Goal: Information Seeking & Learning: Learn about a topic

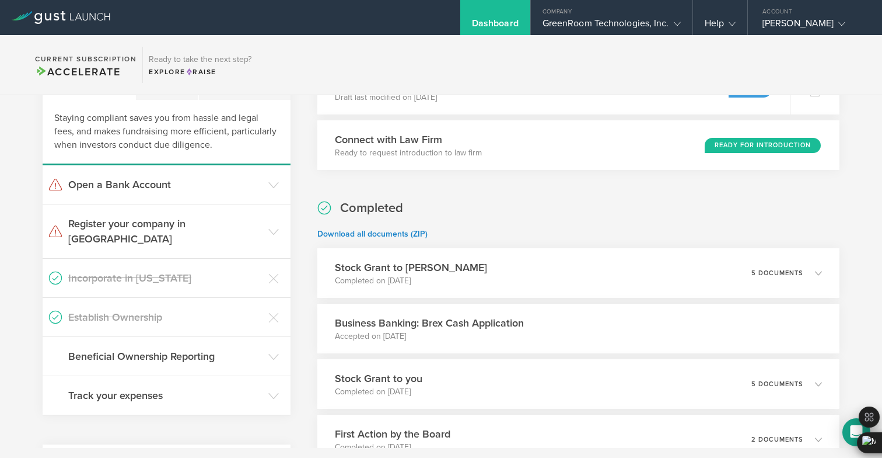
scroll to position [455, 0]
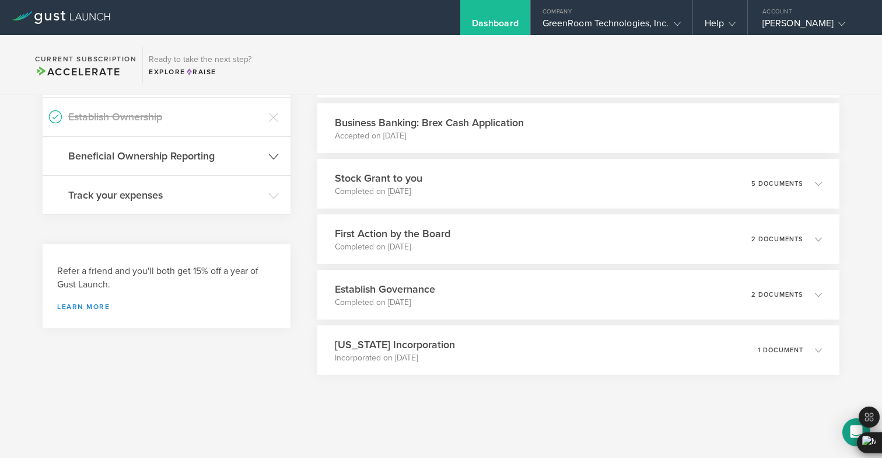
click at [226, 153] on header "Beneficial Ownership Reporting" at bounding box center [167, 156] width 248 height 39
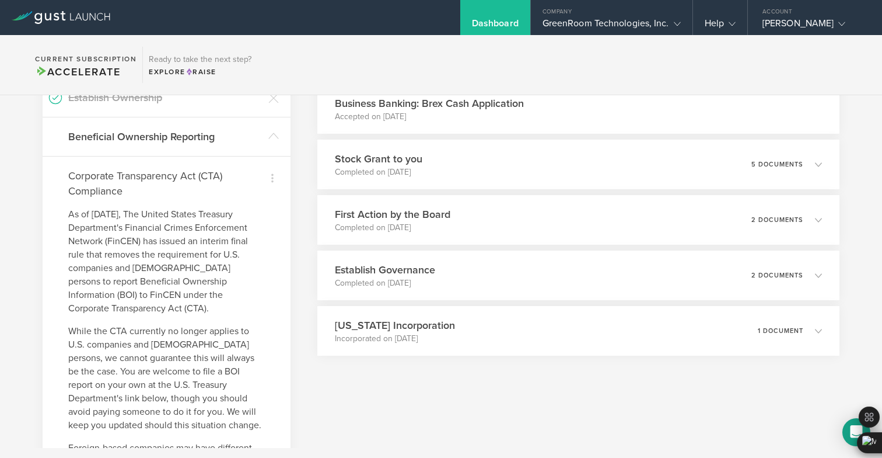
scroll to position [350, 0]
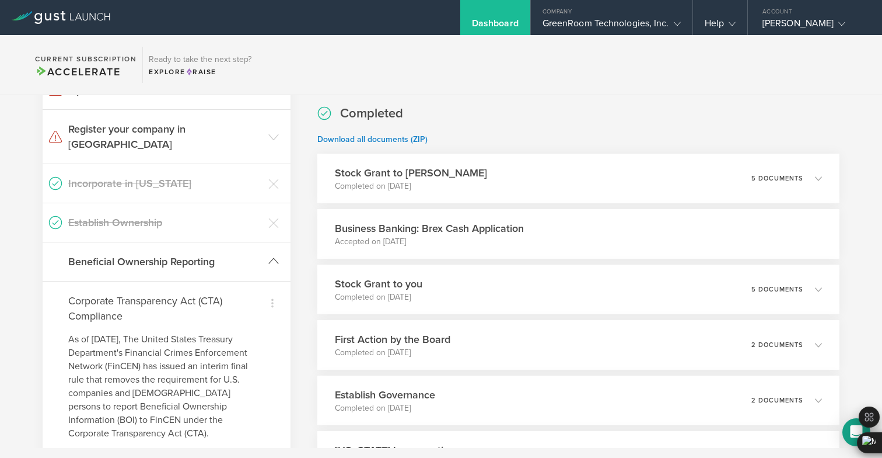
click at [214, 254] on h3 "Beneficial Ownership Reporting" at bounding box center [165, 261] width 194 height 15
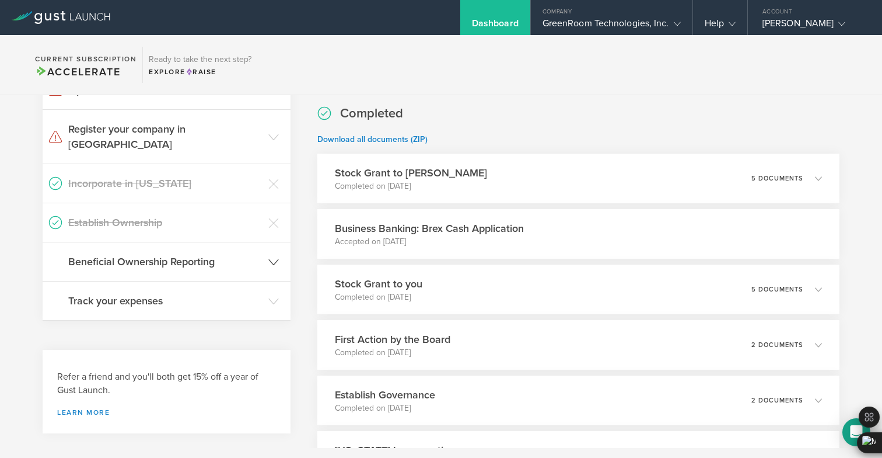
click at [214, 254] on h3 "Beneficial Ownership Reporting" at bounding box center [165, 261] width 194 height 15
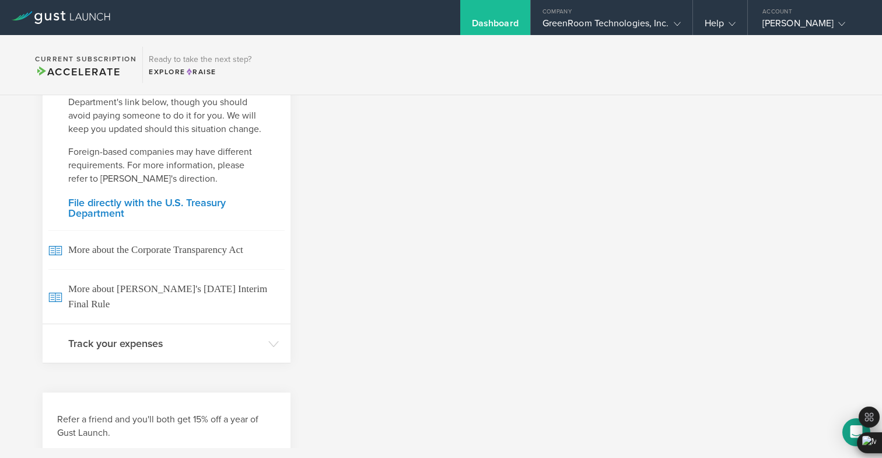
scroll to position [809, 0]
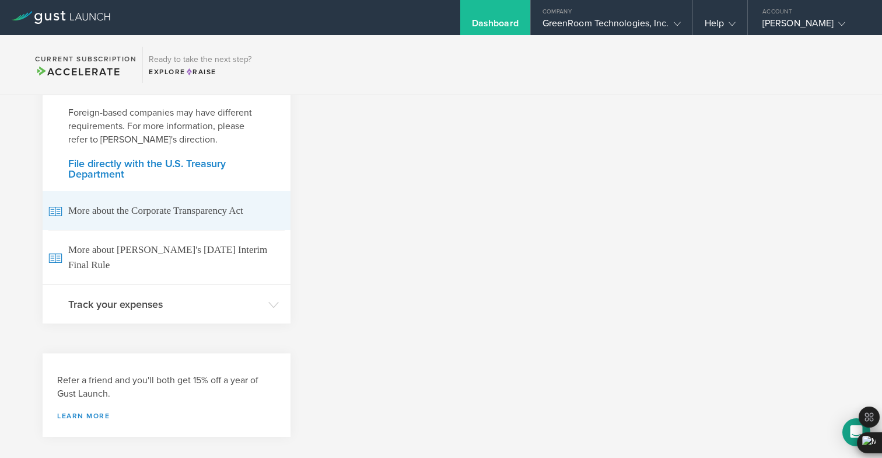
click at [204, 207] on span "More about the Corporate Transparency Act" at bounding box center [166, 210] width 236 height 39
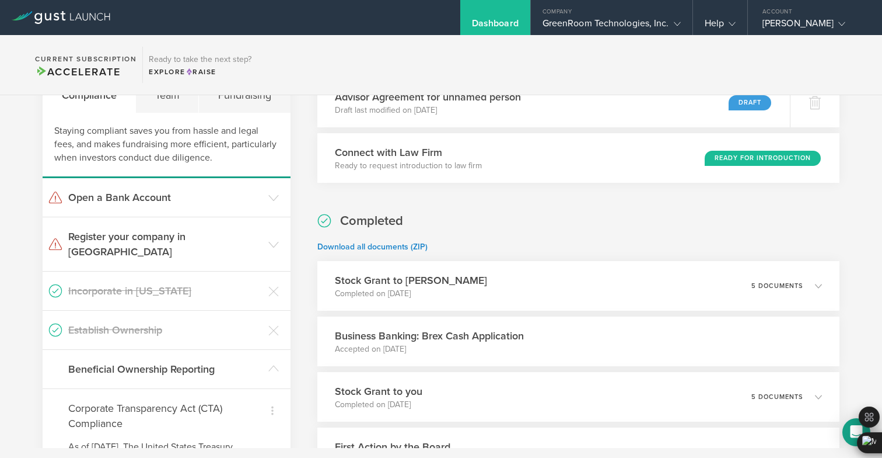
scroll to position [0, 0]
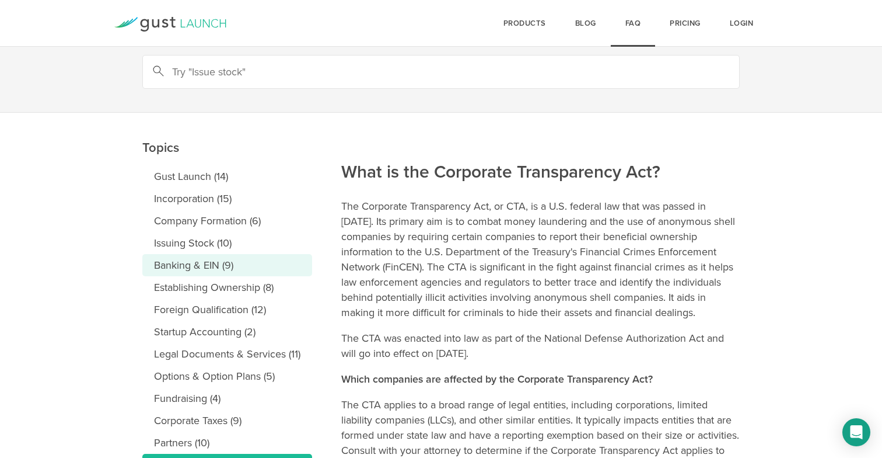
scroll to position [51, 0]
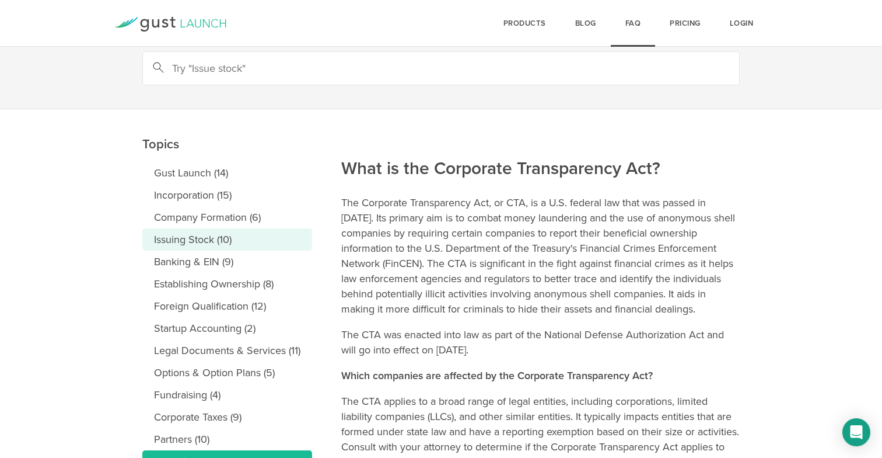
click at [245, 230] on link "Issuing Stock (10)" at bounding box center [227, 239] width 170 height 22
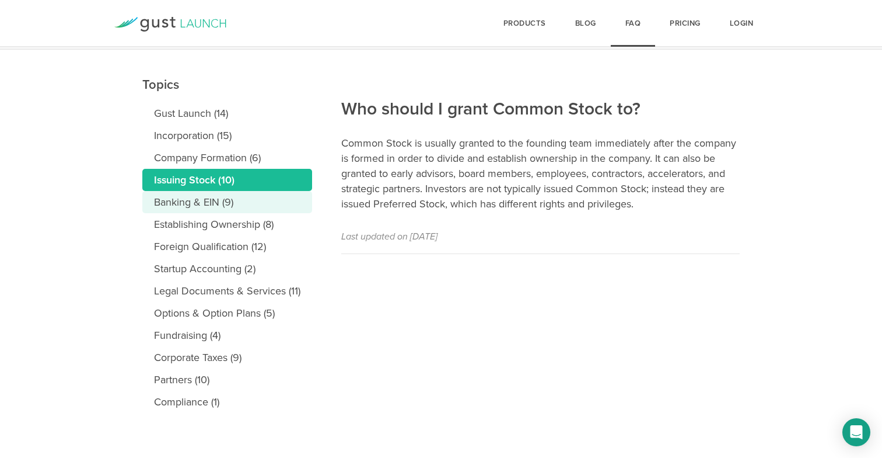
scroll to position [112, 0]
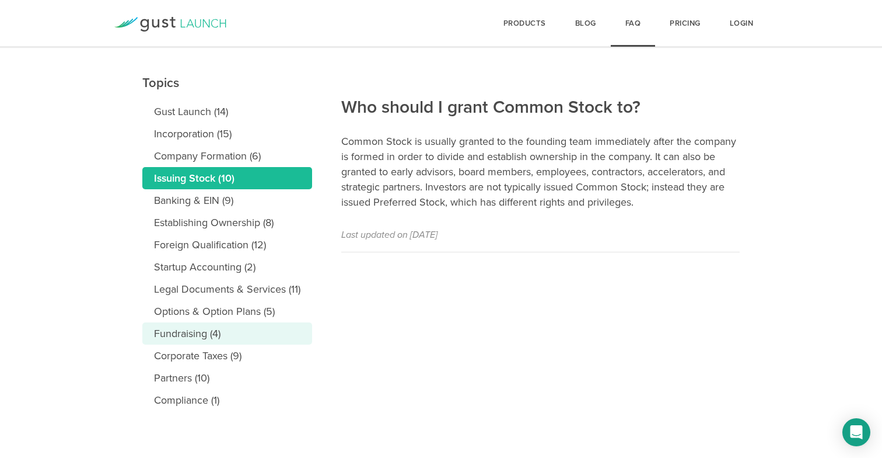
click at [259, 324] on link "Fundraising (4)" at bounding box center [227, 333] width 170 height 22
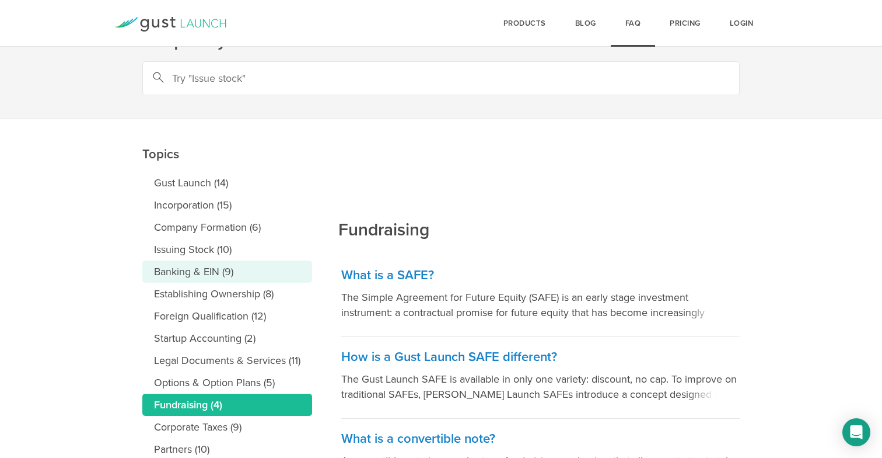
scroll to position [44, 0]
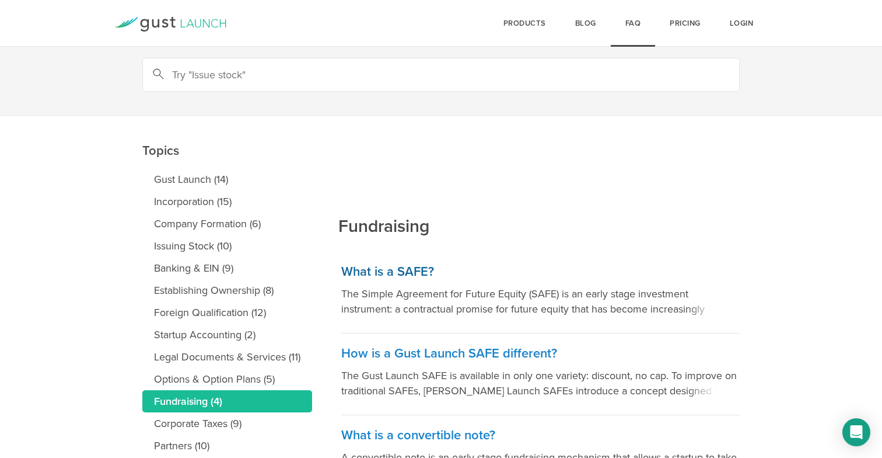
click at [361, 267] on h3 "What is a SAFE?" at bounding box center [540, 271] width 399 height 17
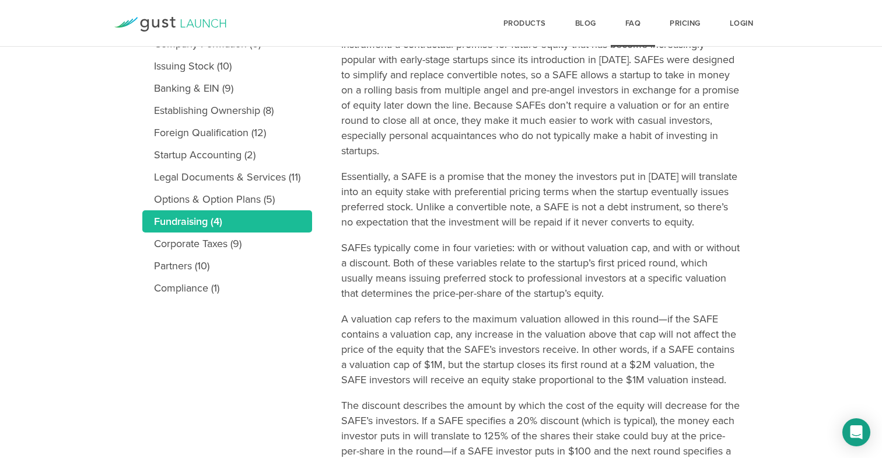
scroll to position [226, 0]
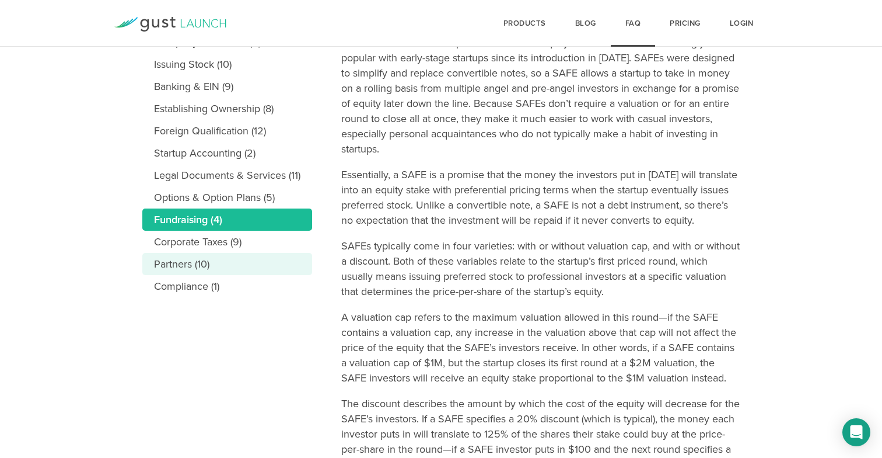
click at [235, 264] on link "Partners (10)" at bounding box center [227, 264] width 170 height 22
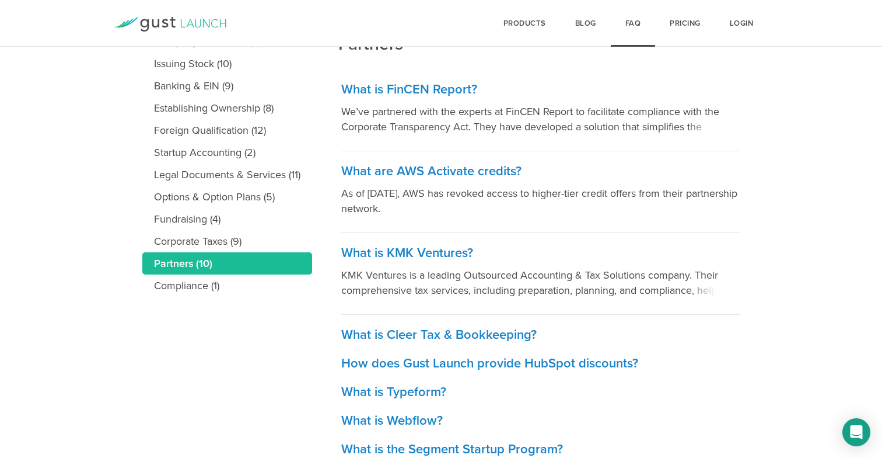
scroll to position [233, 0]
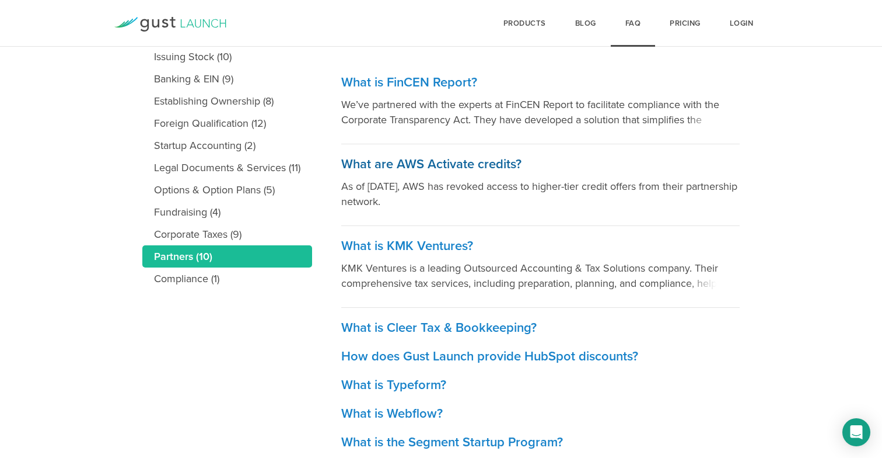
click at [404, 174] on link "What are AWS Activate credits? As of [DATE], AWS has revoked access to higher-t…" at bounding box center [540, 185] width 399 height 82
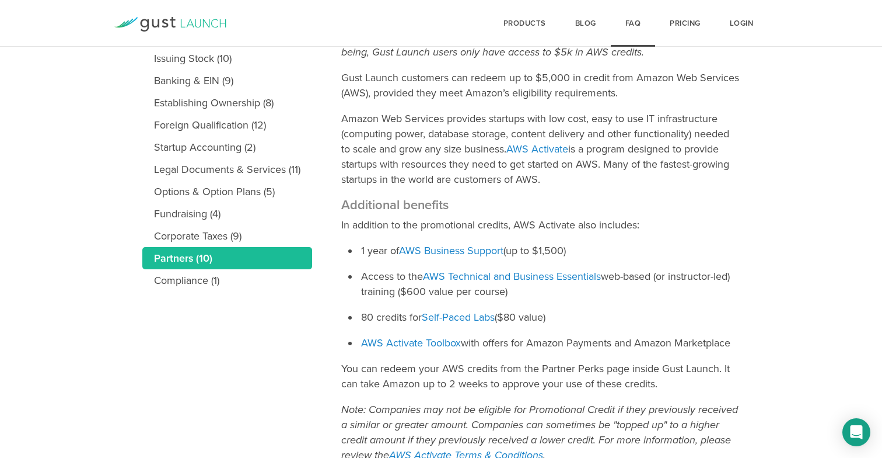
scroll to position [232, 0]
click at [429, 338] on link "AWS Activate Toolbox" at bounding box center [411, 342] width 100 height 13
